Goal: Navigation & Orientation: Find specific page/section

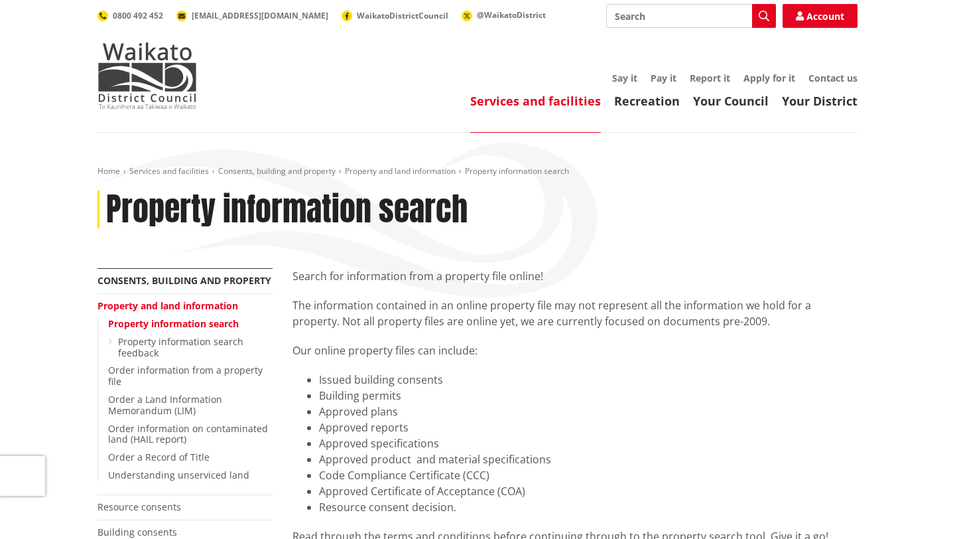
click at [156, 308] on link "Property and land information" at bounding box center [168, 305] width 141 height 13
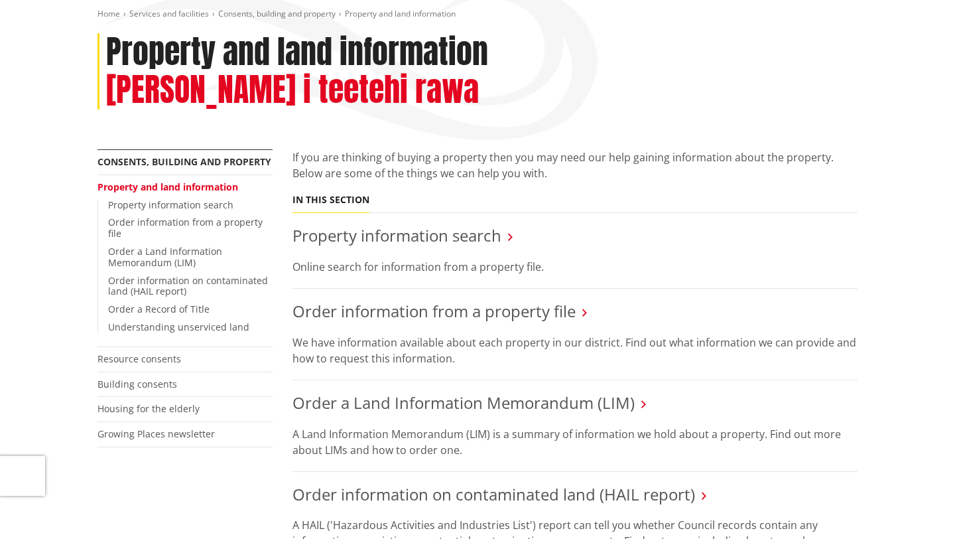
scroll to position [181, 0]
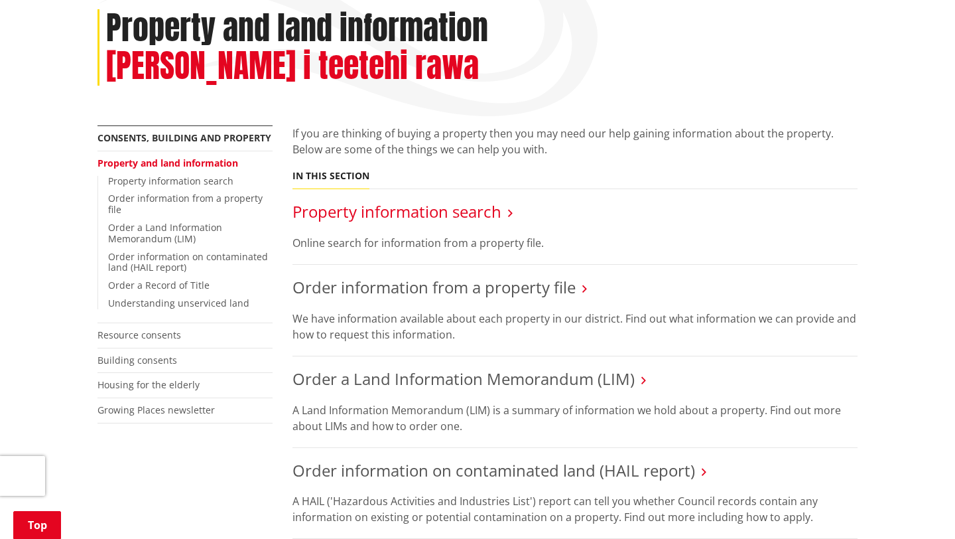
click at [401, 200] on link "Property information search" at bounding box center [397, 211] width 209 height 22
